Goal: Task Accomplishment & Management: Manage account settings

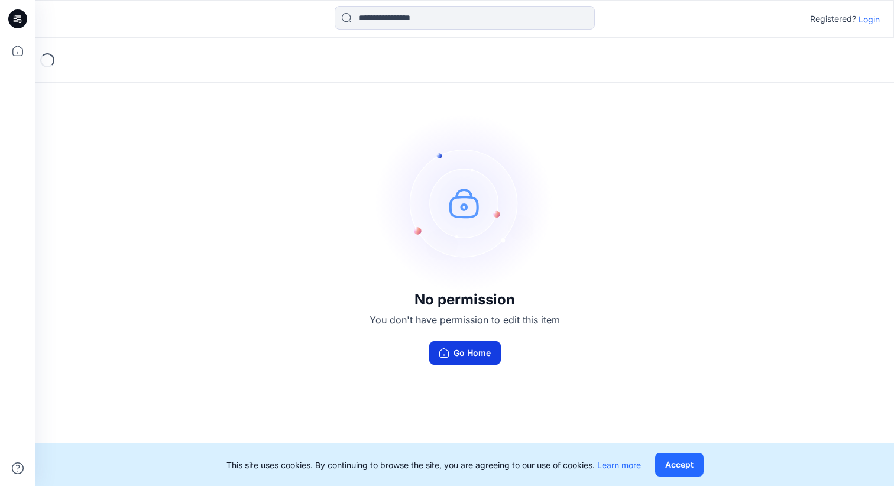
click at [489, 359] on button "Go Home" at bounding box center [465, 353] width 72 height 24
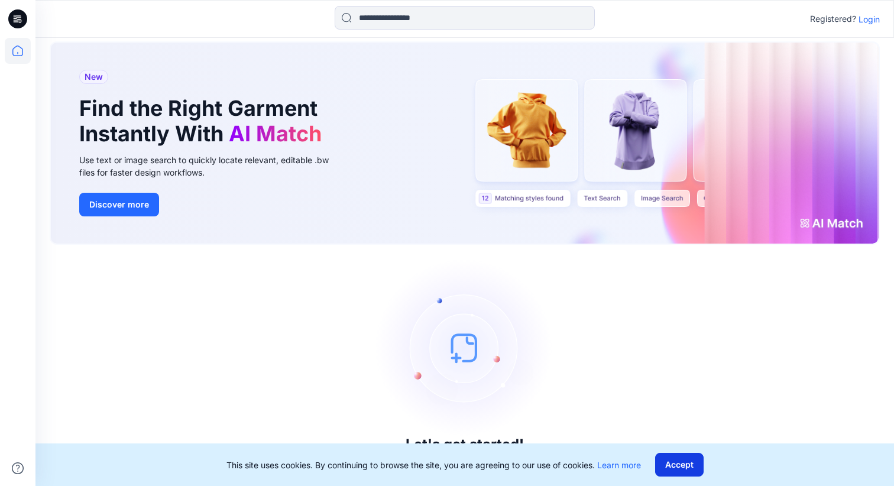
click at [676, 457] on button "Accept" at bounding box center [679, 465] width 48 height 24
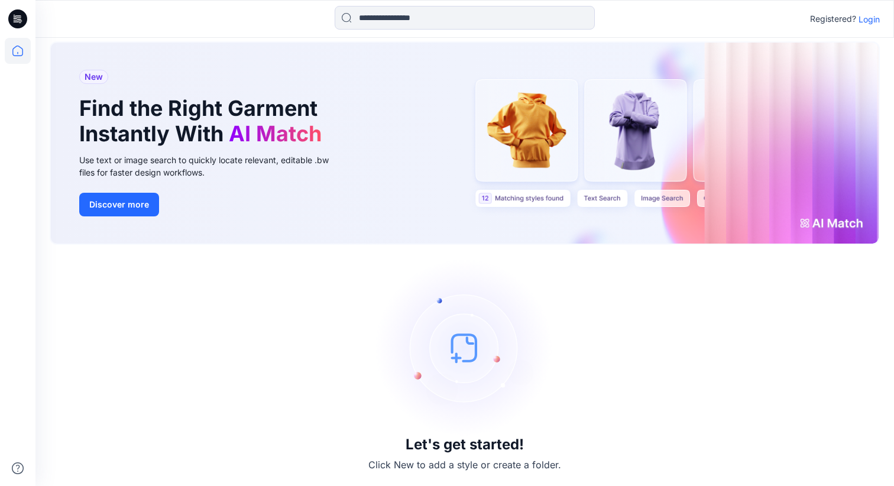
scroll to position [20, 0]
click at [20, 18] on icon at bounding box center [18, 17] width 5 height 1
click at [19, 17] on icon at bounding box center [17, 18] width 19 height 19
click at [875, 21] on p "Login" at bounding box center [868, 19] width 21 height 12
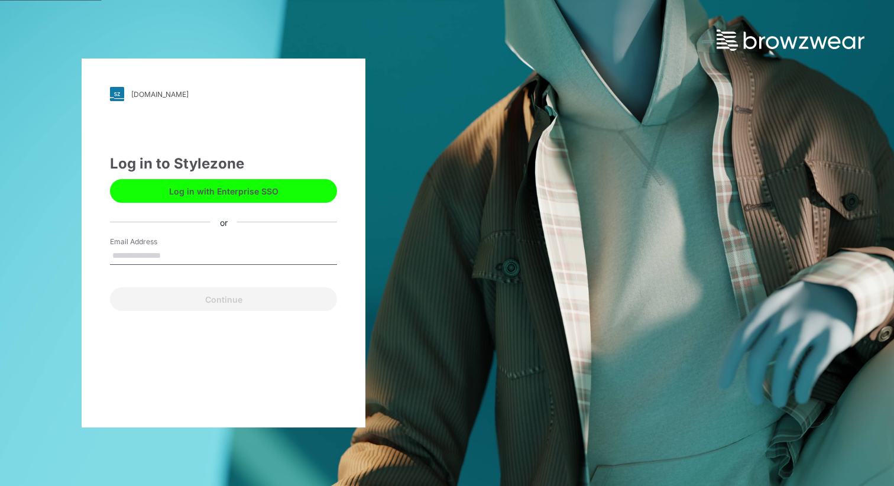
click at [171, 255] on input "Email Address" at bounding box center [223, 256] width 227 height 18
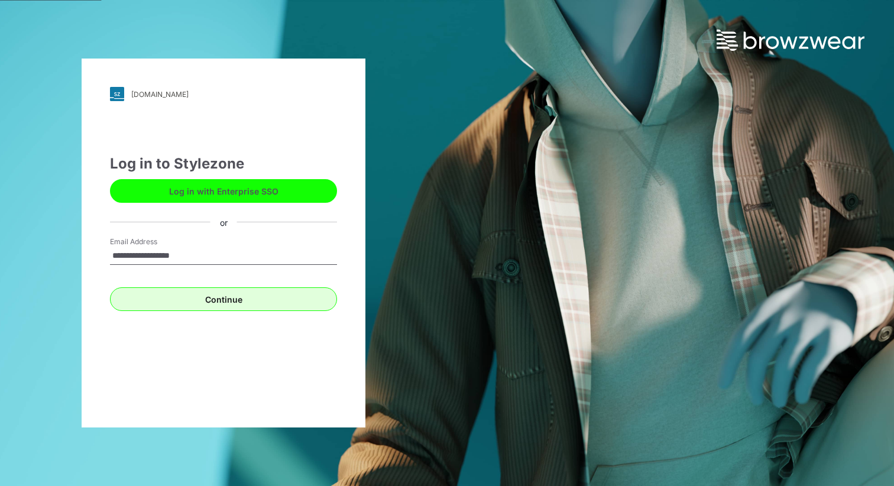
type input "**********"
click at [170, 288] on button "Continue" at bounding box center [223, 299] width 227 height 24
